Goal: Task Accomplishment & Management: Use online tool/utility

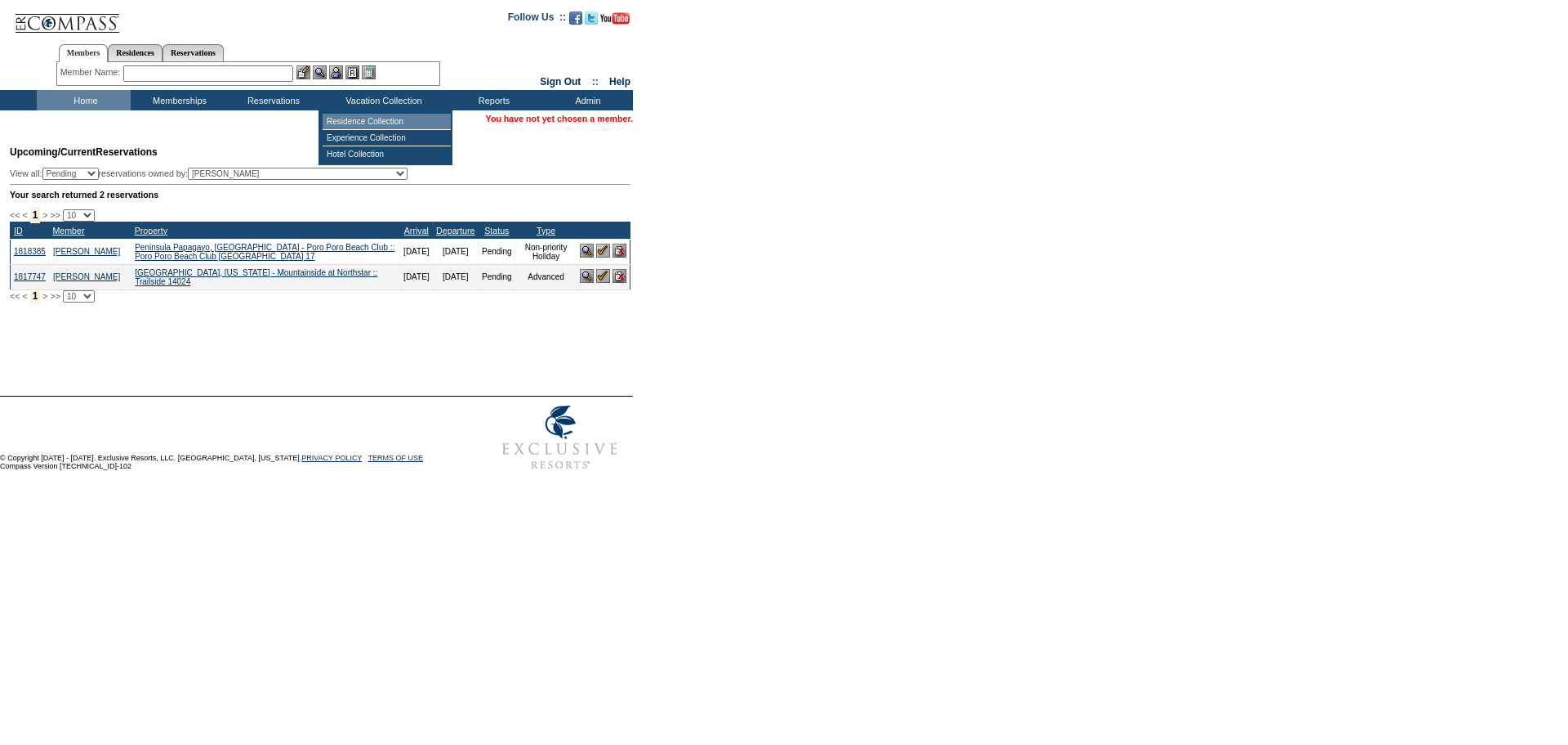
click at [373, 126] on td "Residence Collection" at bounding box center [386, 121] width 128 height 16
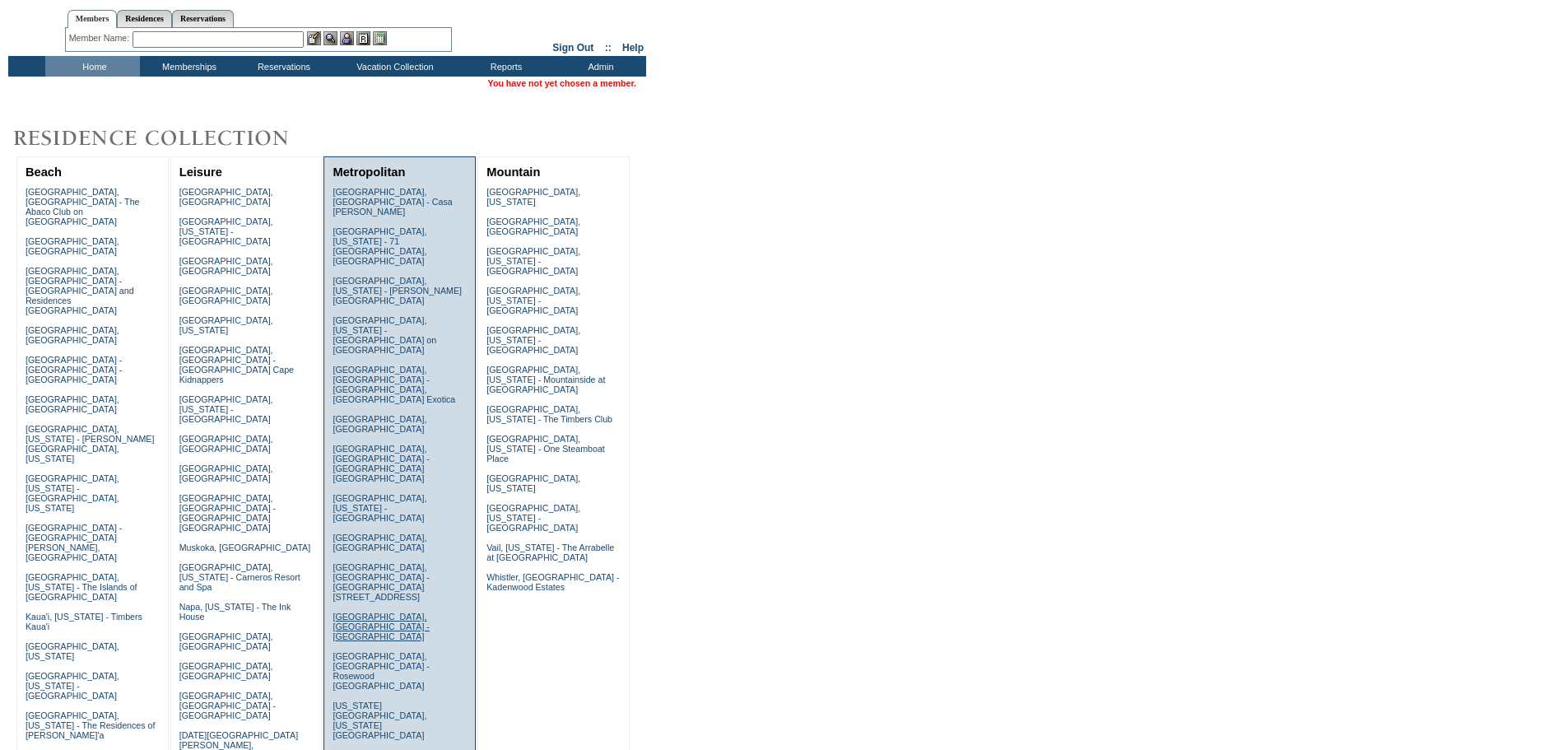
scroll to position [82, 0]
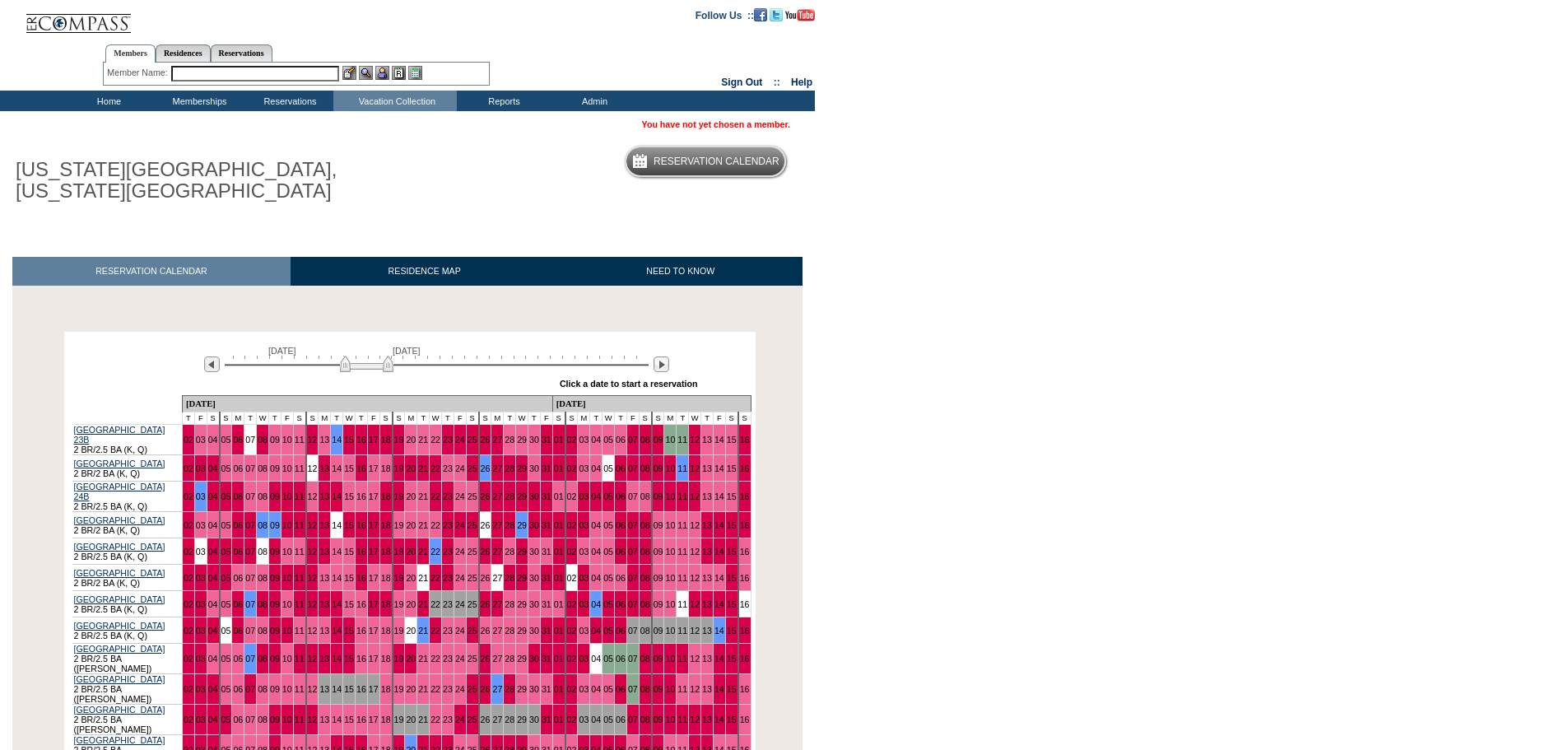
drag, startPoint x: 242, startPoint y: 192, endPoint x: 242, endPoint y: 180, distance: 12.0
click at [242, 192] on h1 "[US_STATE][GEOGRAPHIC_DATA], [US_STATE][GEOGRAPHIC_DATA]" at bounding box center [196, 180] width 369 height 50
click at [210, 77] on input "text" at bounding box center [255, 74] width 168 height 15
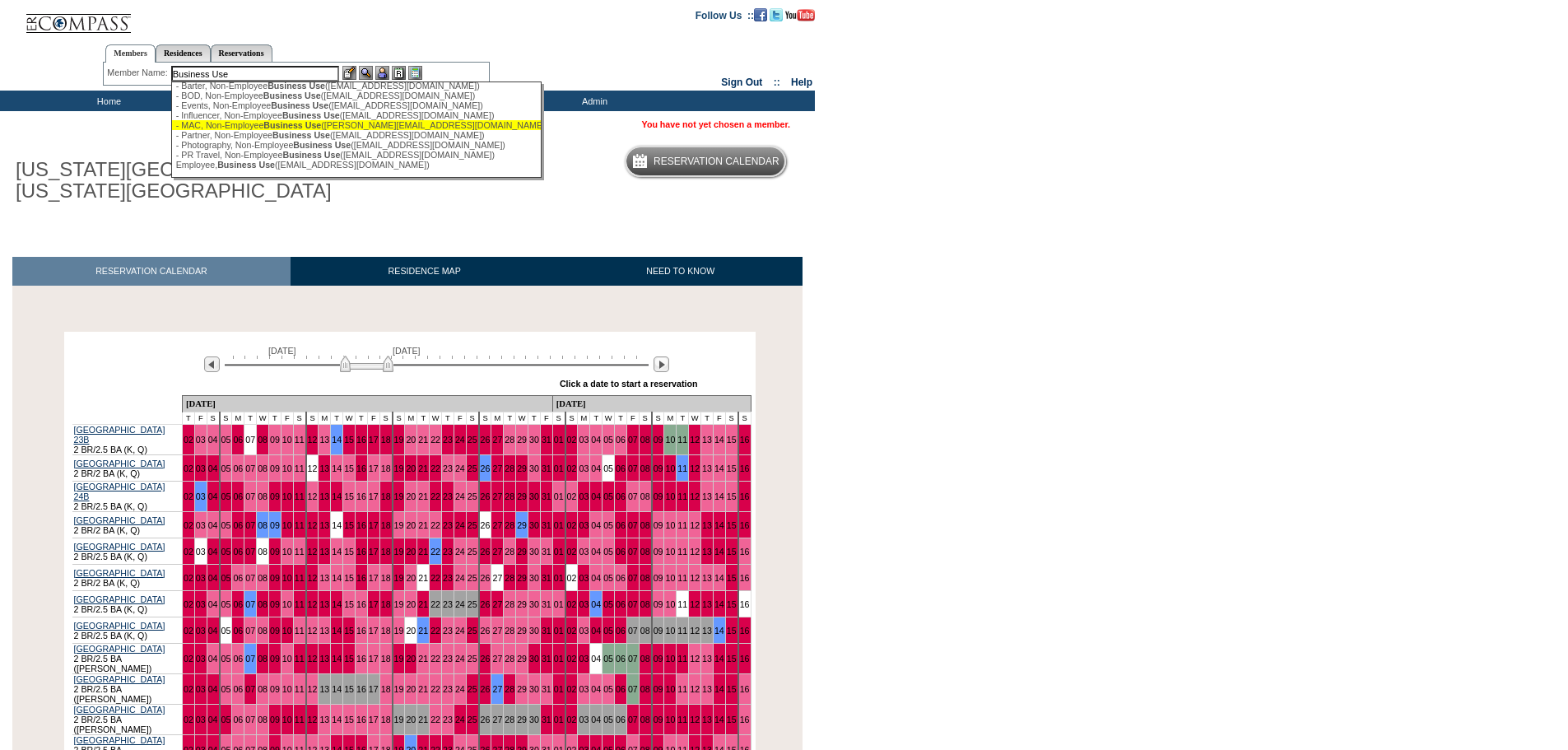
scroll to position [29, 0]
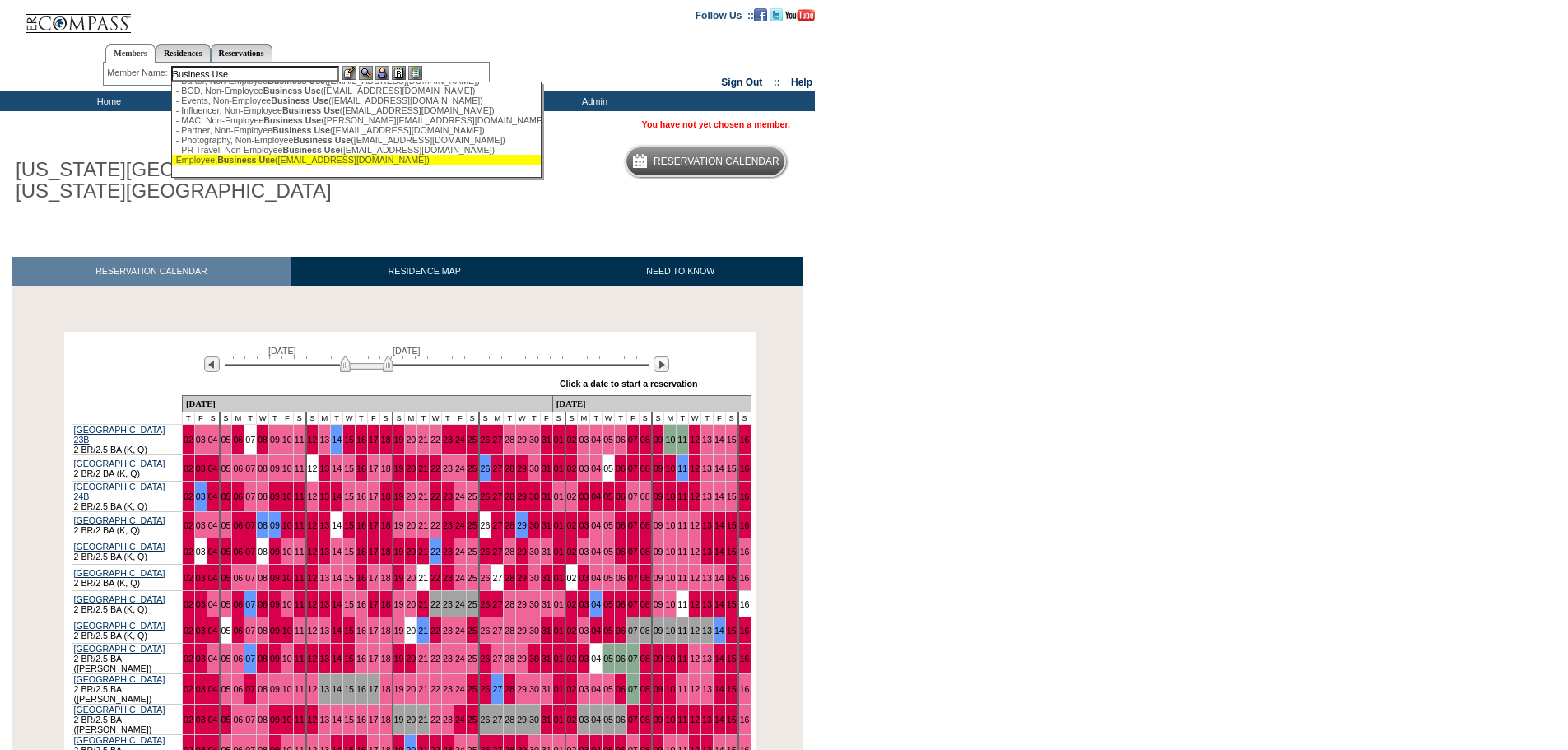
click at [266, 160] on span "Business Use" at bounding box center [246, 160] width 57 height 10
type input "Employee, Business Use (ebu@exclusiveresorts.com)"
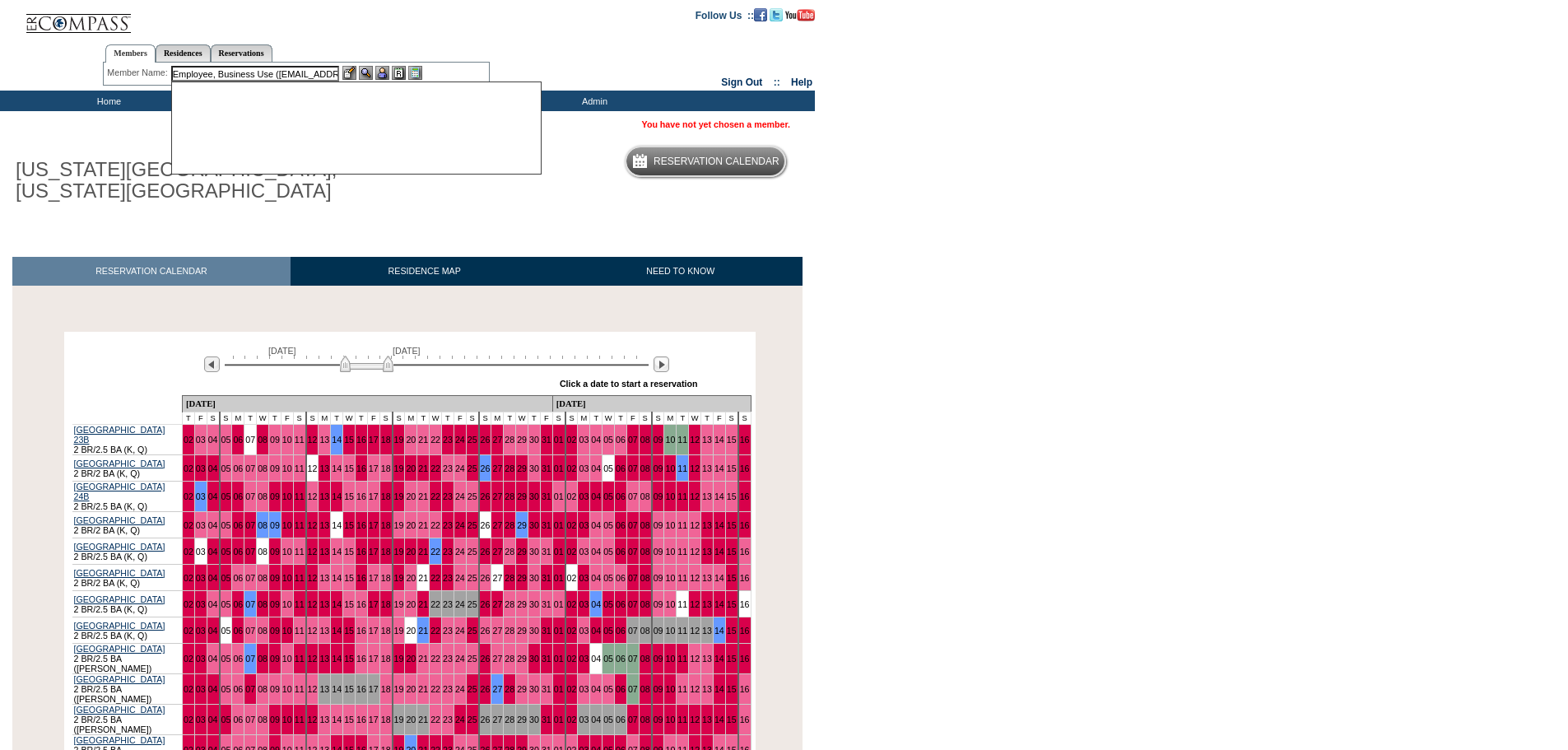
scroll to position [0, 0]
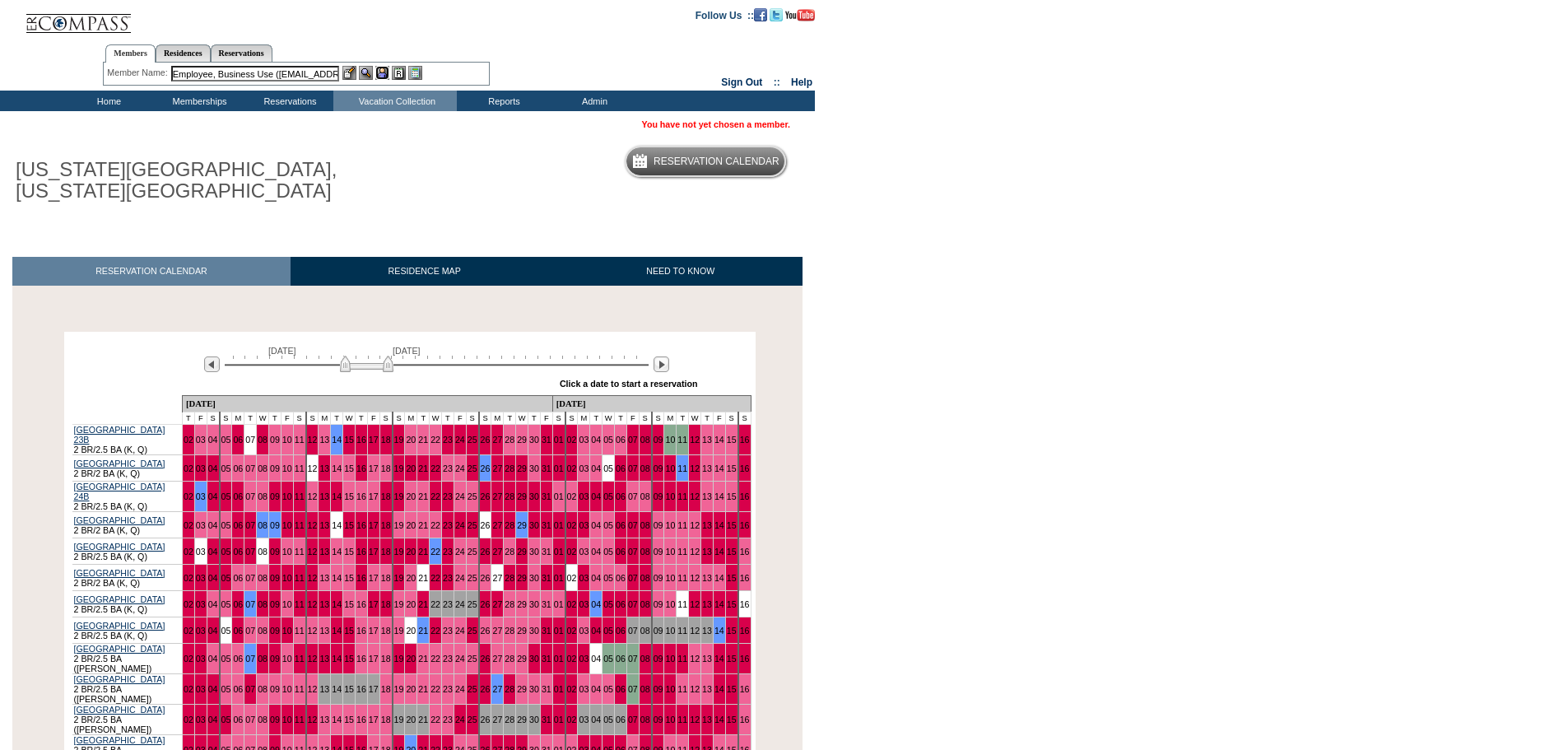
click at [383, 69] on img at bounding box center [382, 73] width 14 height 14
click at [699, 125] on link "Business Use Employee" at bounding box center [739, 125] width 101 height 10
